Goal: Task Accomplishment & Management: Manage account settings

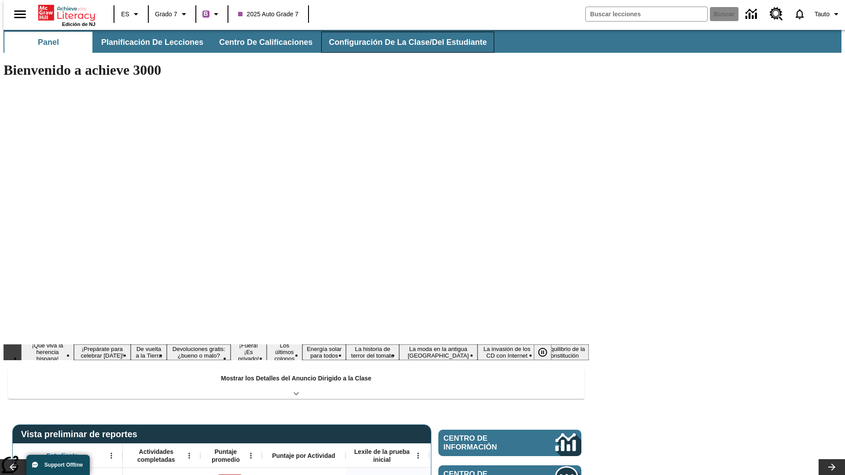
click at [398, 42] on button "Configuración de la clase/del estudiante" at bounding box center [407, 42] width 173 height 21
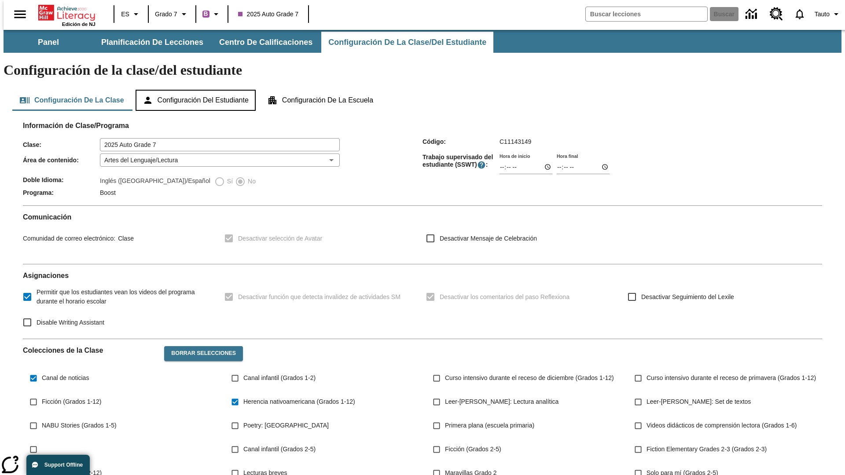
click at [196, 90] on button "Configuración del estudiante" at bounding box center [196, 100] width 120 height 21
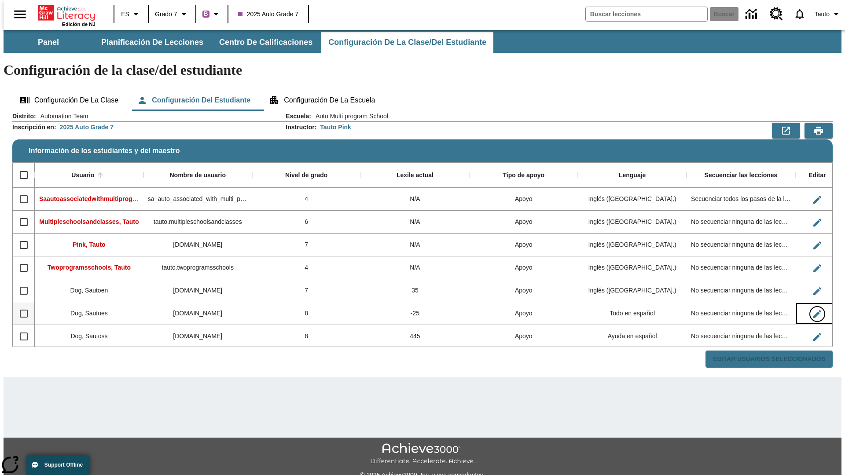
click at [813, 310] on icon "Editar Usuario" at bounding box center [817, 314] width 8 height 8
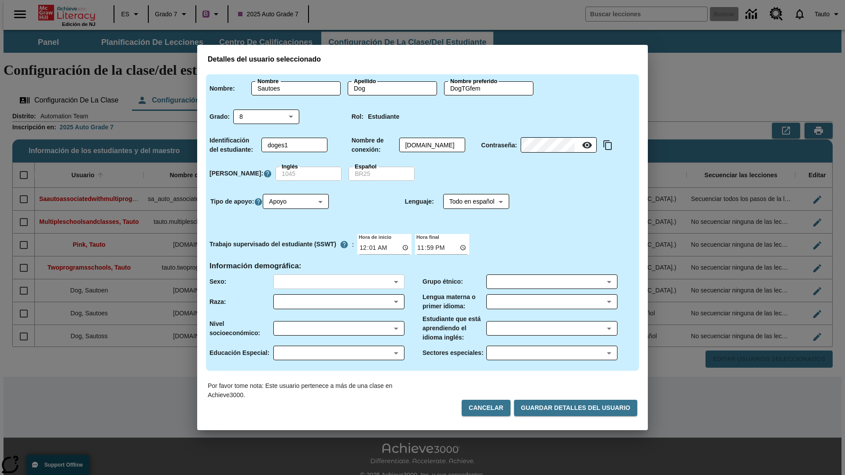
click at [338, 282] on body "Saltar al contenido principal Edición de NJ ES Grado 7 B 2025 Auto Grade 7 Busc…" at bounding box center [423, 262] width 838 height 465
click at [338, 302] on body "Saltar al contenido principal Edición de NJ ES Grado 7 B 2025 Auto Grade 7 Busc…" at bounding box center [423, 262] width 838 height 465
click at [338, 328] on body "Saltar al contenido principal Edición de NJ ES Grado 7 B 2025 Auto Grade 7 Busc…" at bounding box center [423, 262] width 838 height 465
click at [338, 353] on body "Saltar al contenido principal Edición de NJ ES Grado 7 B 2025 Auto Grade 7 Busc…" at bounding box center [423, 262] width 838 height 465
click at [551, 282] on body "Saltar al contenido principal Edición de NJ ES Grado 7 B 2025 Auto Grade 7 Busc…" at bounding box center [423, 262] width 838 height 465
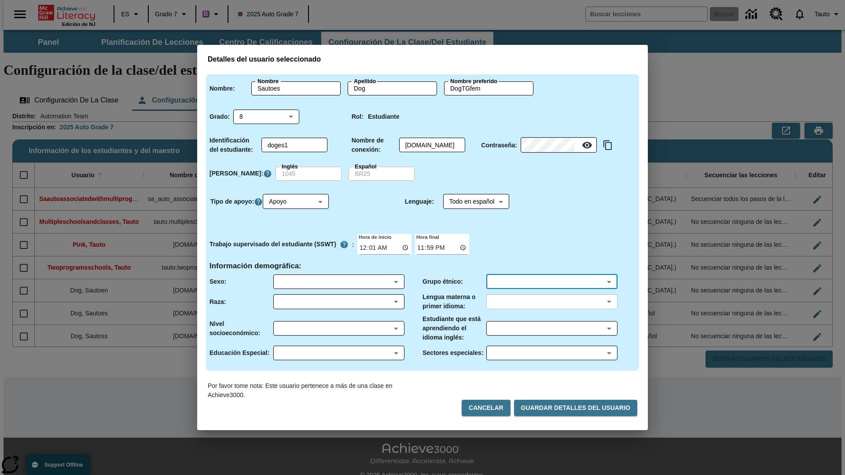
click at [551, 302] on body "Saltar al contenido principal Edición de NJ ES Grado 7 B 2025 Auto Grade 7 Busc…" at bounding box center [423, 262] width 838 height 465
click at [551, 328] on body "Saltar al contenido principal Edición de NJ ES Grado 7 B 2025 Auto Grade 7 Busc…" at bounding box center [423, 262] width 838 height 465
click at [551, 353] on body "Saltar al contenido principal Edición de NJ ES Grado 7 B 2025 Auto Grade 7 Busc…" at bounding box center [423, 262] width 838 height 465
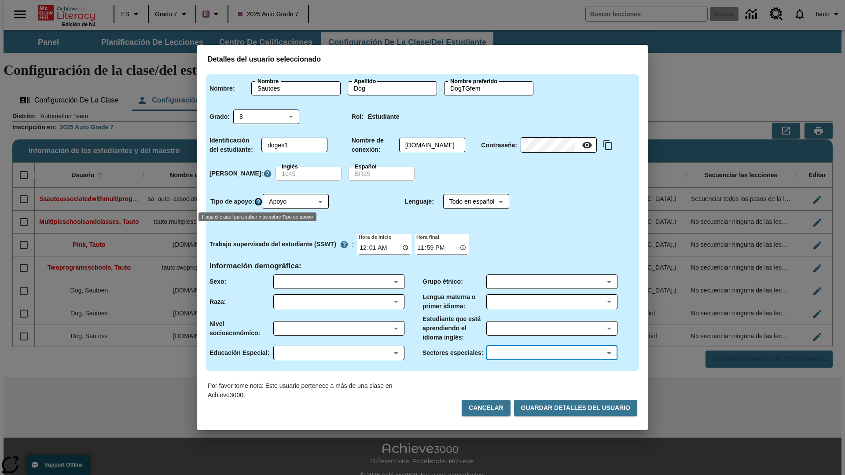
click at [260, 202] on icon "Haga clic aquí para saber más sobre Tipo de apoyo" at bounding box center [258, 202] width 9 height 9
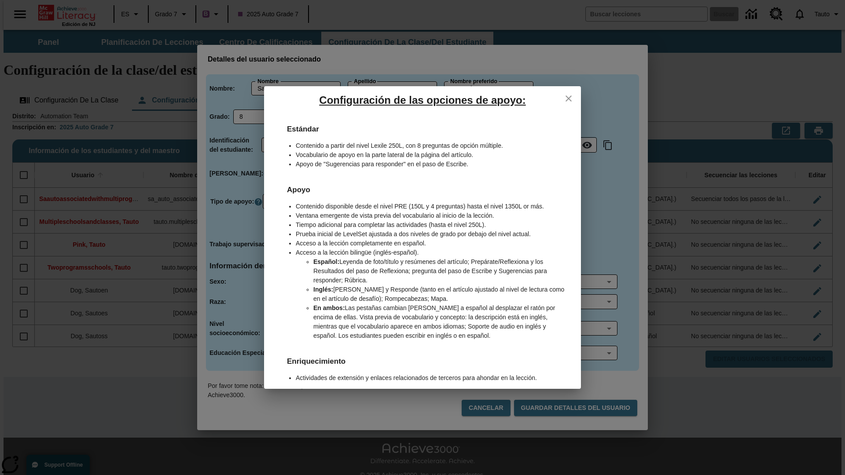
click at [569, 98] on icon "close" at bounding box center [569, 99] width 6 height 6
